Goal: Information Seeking & Learning: Learn about a topic

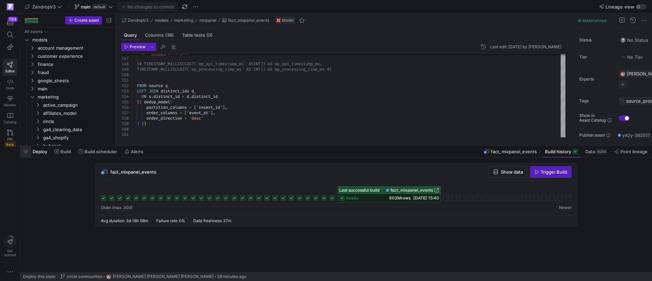
scroll to position [27, 200]
click at [25, 151] on span "button" at bounding box center [25, 152] width 11 height 12
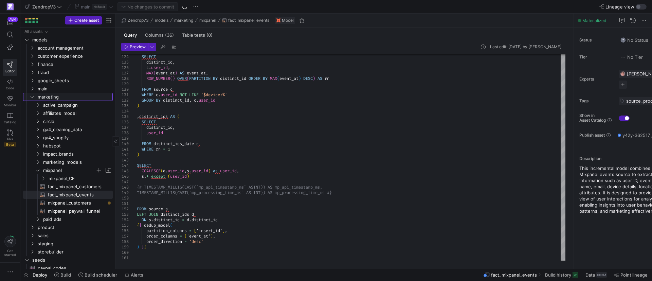
drag, startPoint x: 31, startPoint y: 98, endPoint x: 45, endPoint y: 168, distance: 71.8
click at [37, 160] on icon "Press SPACE to select this row." at bounding box center [37, 162] width 5 height 4
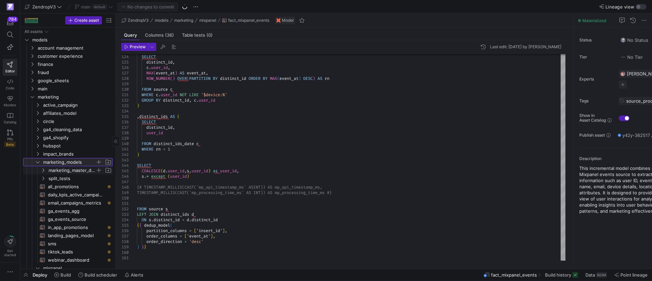
scroll to position [51, 0]
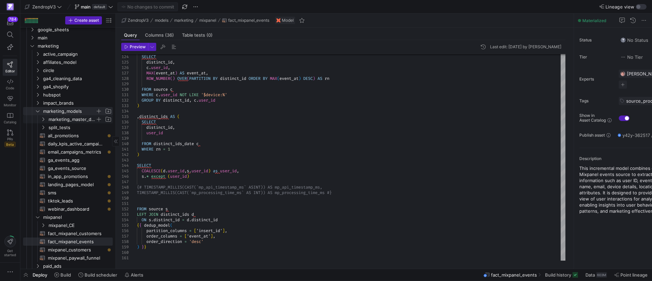
click at [46, 119] on span "marketing_master_dashboard" at bounding box center [76, 118] width 73 height 7
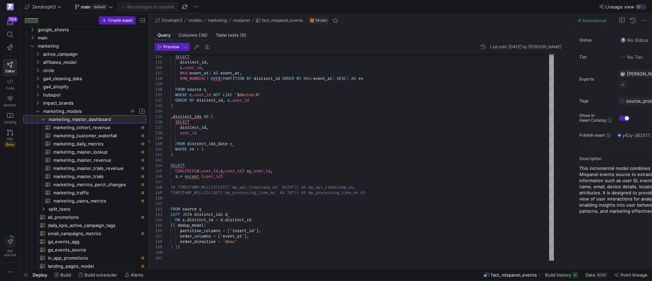
drag, startPoint x: 116, startPoint y: 131, endPoint x: 149, endPoint y: 143, distance: 35.8
click at [149, 143] on div at bounding box center [149, 141] width 0 height 255
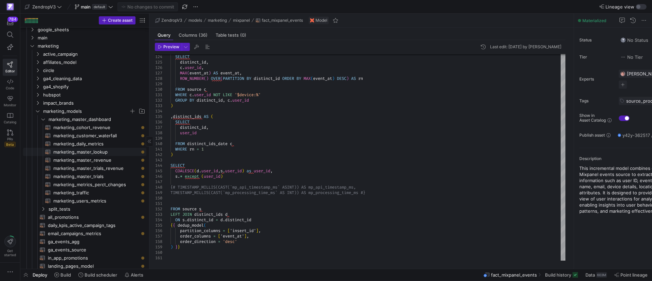
click at [90, 152] on span "marketing_master_lookup​​​​​​​​​​" at bounding box center [95, 152] width 85 height 8
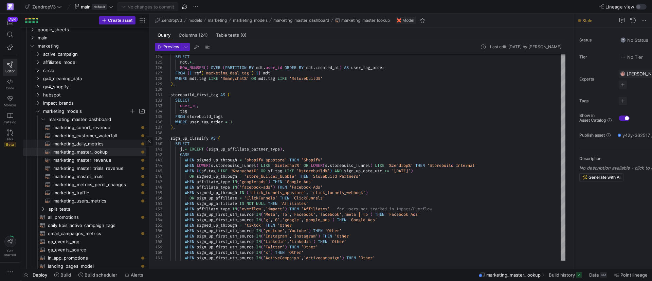
click at [88, 142] on span "marketing_daily_metrics​​​​​​​​​​" at bounding box center [95, 144] width 85 height 8
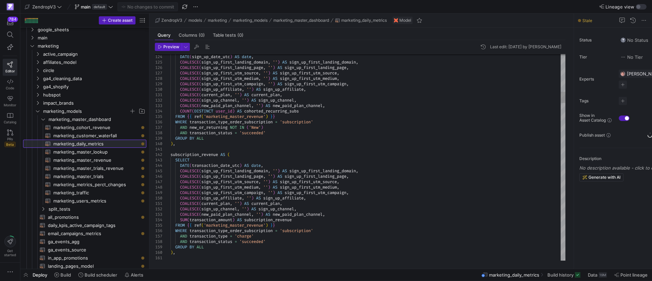
scroll to position [27, 129]
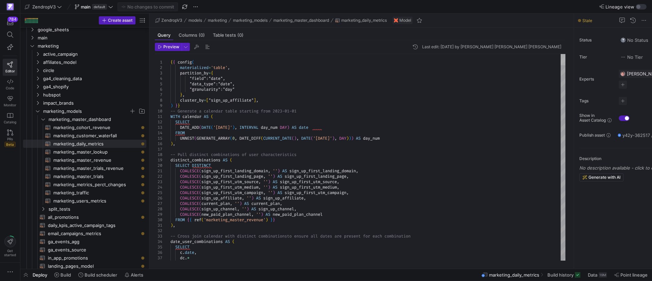
click at [560, 54] on div at bounding box center [562, 59] width 5 height 11
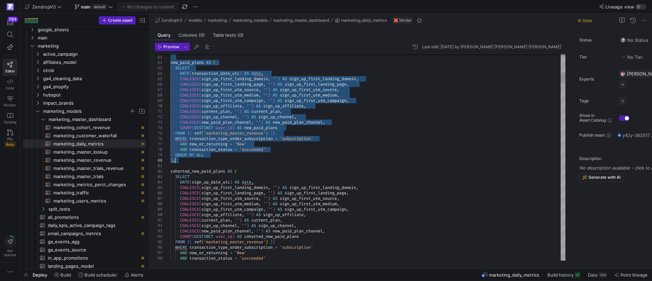
drag, startPoint x: 171, startPoint y: 114, endPoint x: 202, endPoint y: 162, distance: 57.3
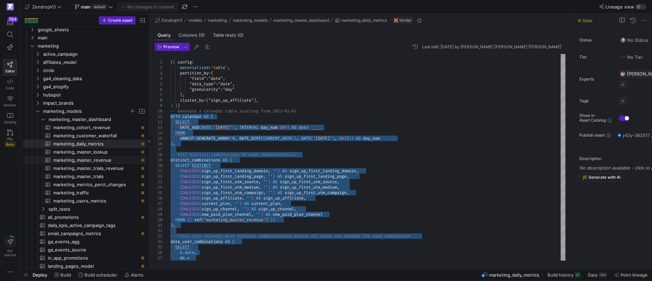
click at [99, 159] on span "marketing_master_revenue​​​​​​​​​​" at bounding box center [95, 160] width 85 height 8
type textarea "{{ config( materialized='table', partition_by={ "field": "transaction_date_utc"…"
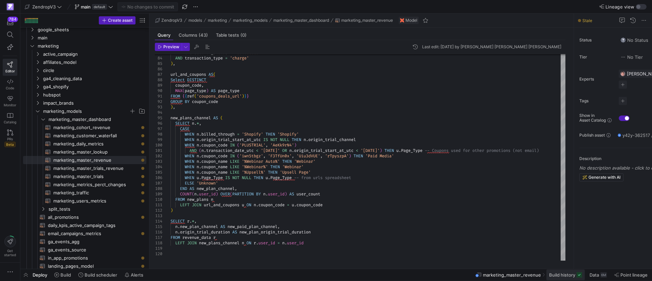
click at [561, 277] on span "Build history" at bounding box center [562, 274] width 26 height 5
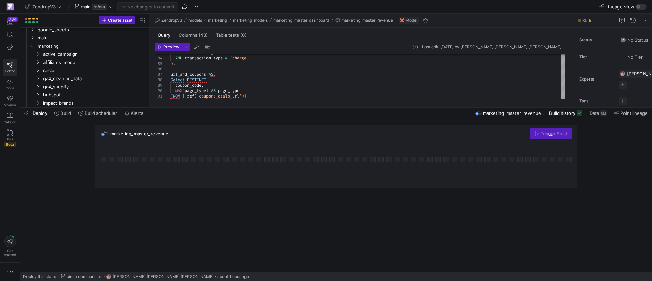
drag, startPoint x: 359, startPoint y: 158, endPoint x: 354, endPoint y: 108, distance: 49.9
click at [354, 108] on div at bounding box center [335, 107] width 631 height 3
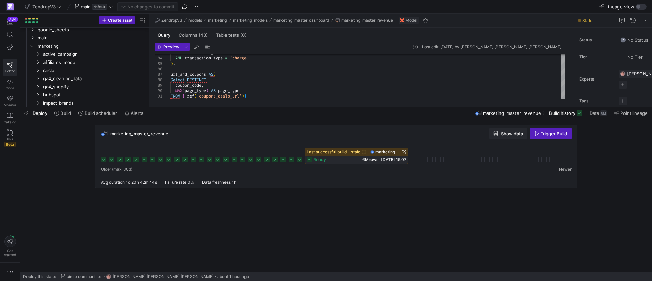
click at [505, 131] on span "Show data" at bounding box center [512, 133] width 22 height 5
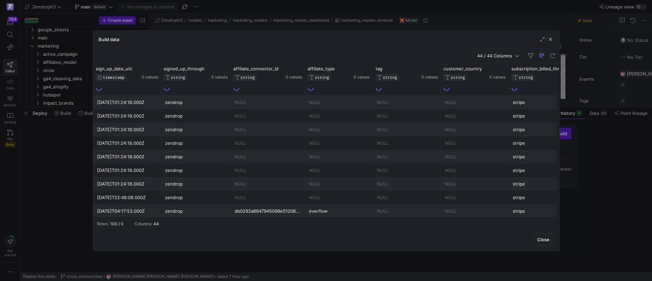
click at [498, 54] on span "44 / 44 Columns" at bounding box center [496, 55] width 38 height 5
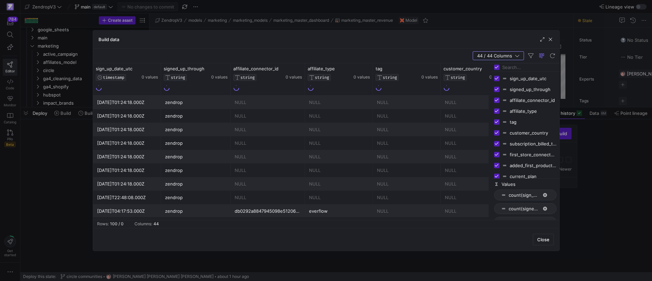
click at [513, 70] on input "Filter Columns Input" at bounding box center [529, 67] width 54 height 14
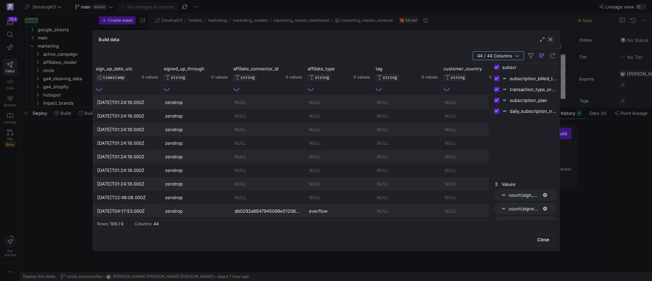
type input "subscr"
click at [548, 38] on span "button" at bounding box center [550, 39] width 7 height 7
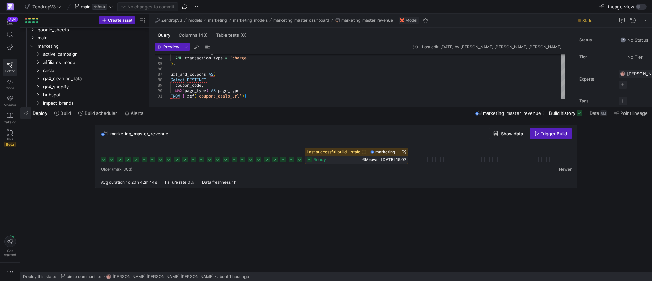
click at [27, 113] on span "button" at bounding box center [25, 113] width 11 height 12
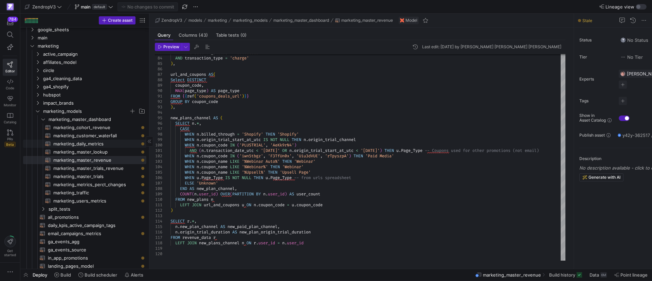
click at [84, 146] on span "marketing_daily_metrics​​​​​​​​​​" at bounding box center [95, 144] width 85 height 8
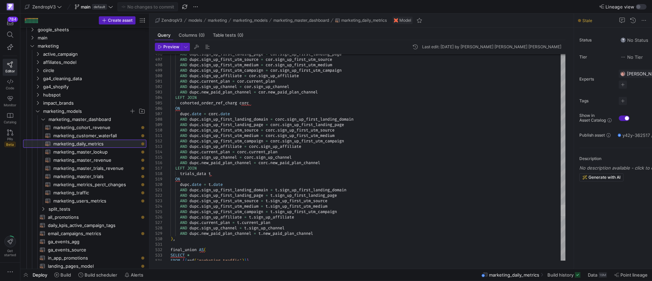
click at [560, 209] on div at bounding box center [562, 210] width 5 height 11
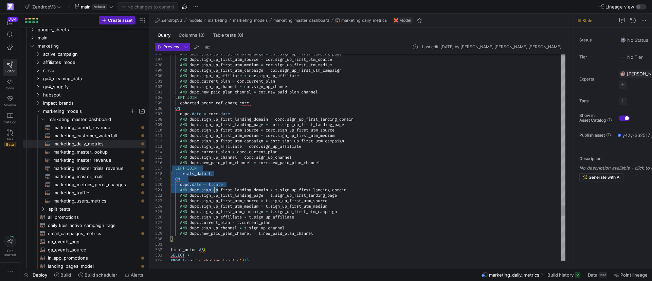
type textarea "AND dupc.sign_up_first_utm_medium = corc.sign_up_first_utm_medium AND dupc.sign…"
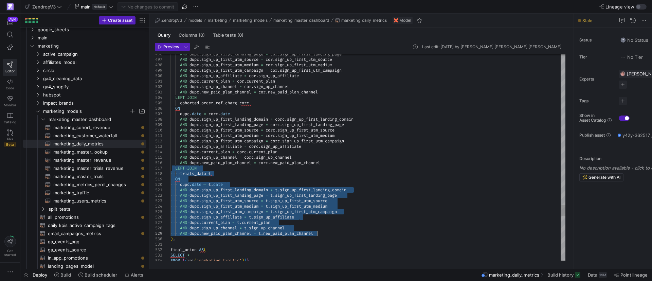
drag, startPoint x: 175, startPoint y: 166, endPoint x: 320, endPoint y: 232, distance: 159.6
